Goal: Complete application form

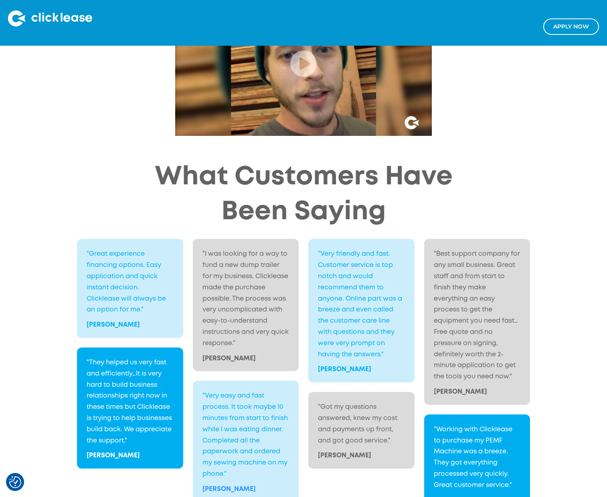
scroll to position [879, 0]
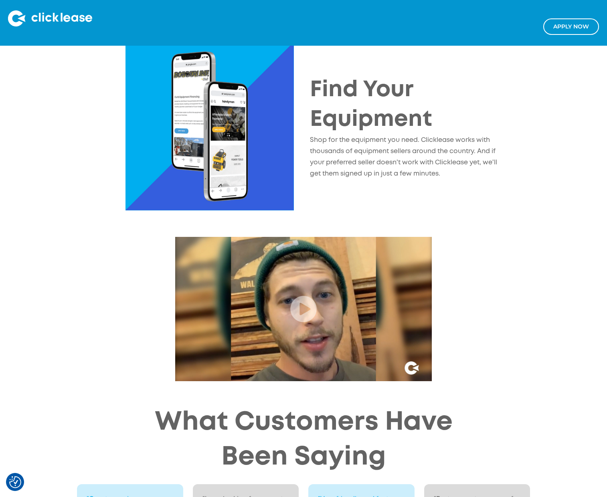
click at [574, 27] on link "Apply NOw" at bounding box center [571, 26] width 56 height 16
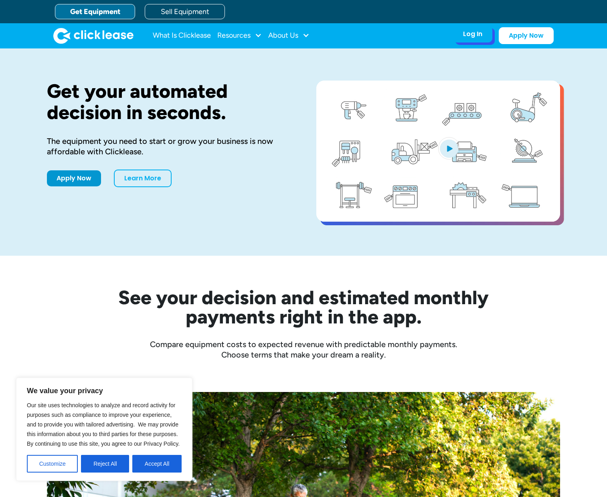
click at [480, 39] on div "Log In Account login I use Clicklease to get my equipment Partner Portal I offe…" at bounding box center [472, 34] width 39 height 17
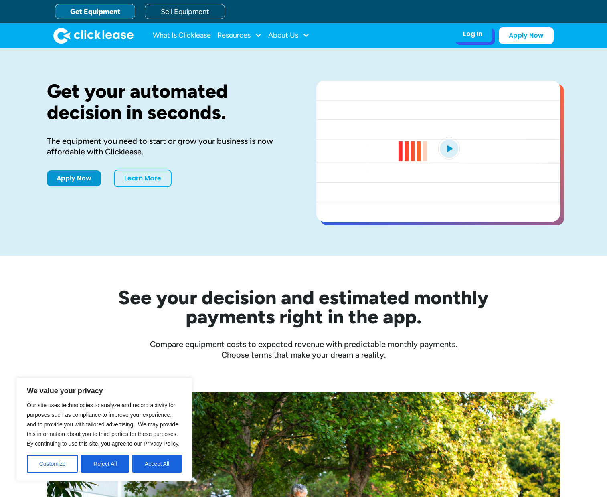
click at [472, 35] on div "Log In" at bounding box center [472, 34] width 19 height 8
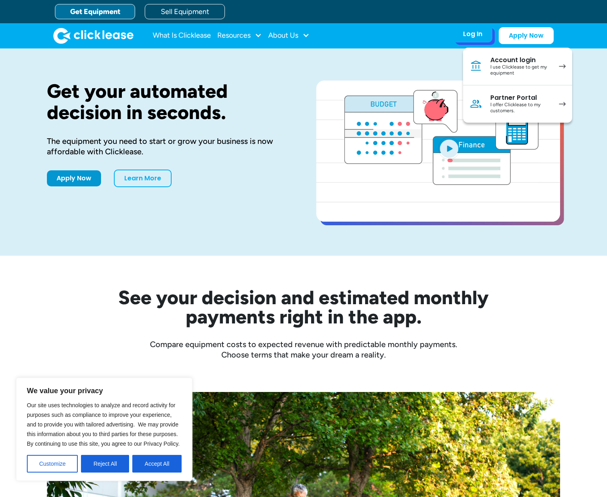
click at [502, 61] on div "Account login" at bounding box center [521, 60] width 61 height 8
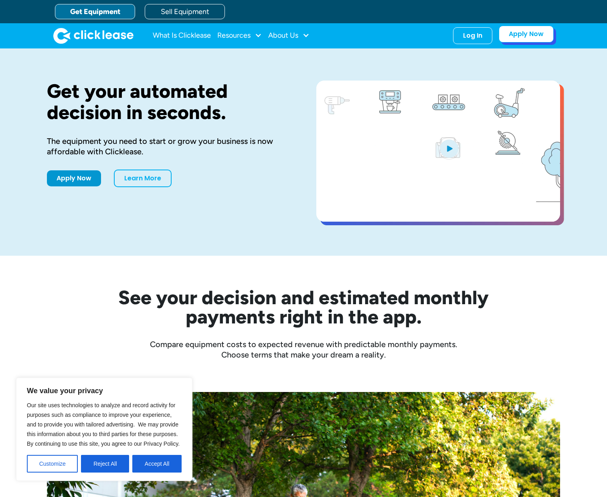
click at [529, 38] on link "Apply Now" at bounding box center [526, 34] width 55 height 17
